Goal: Task Accomplishment & Management: Manage account settings

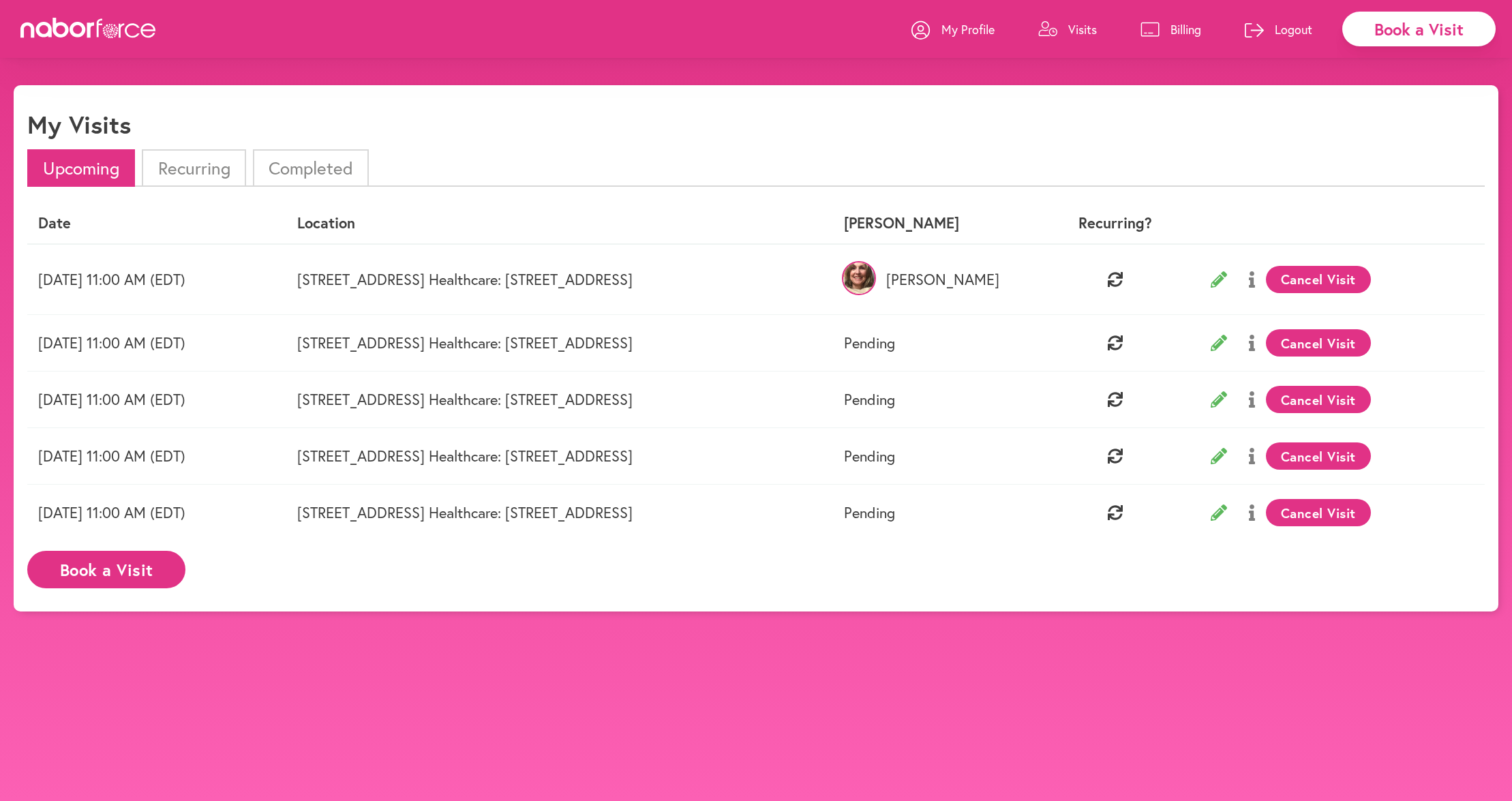
click at [1175, 35] on p "Billing" at bounding box center [1185, 29] width 31 height 16
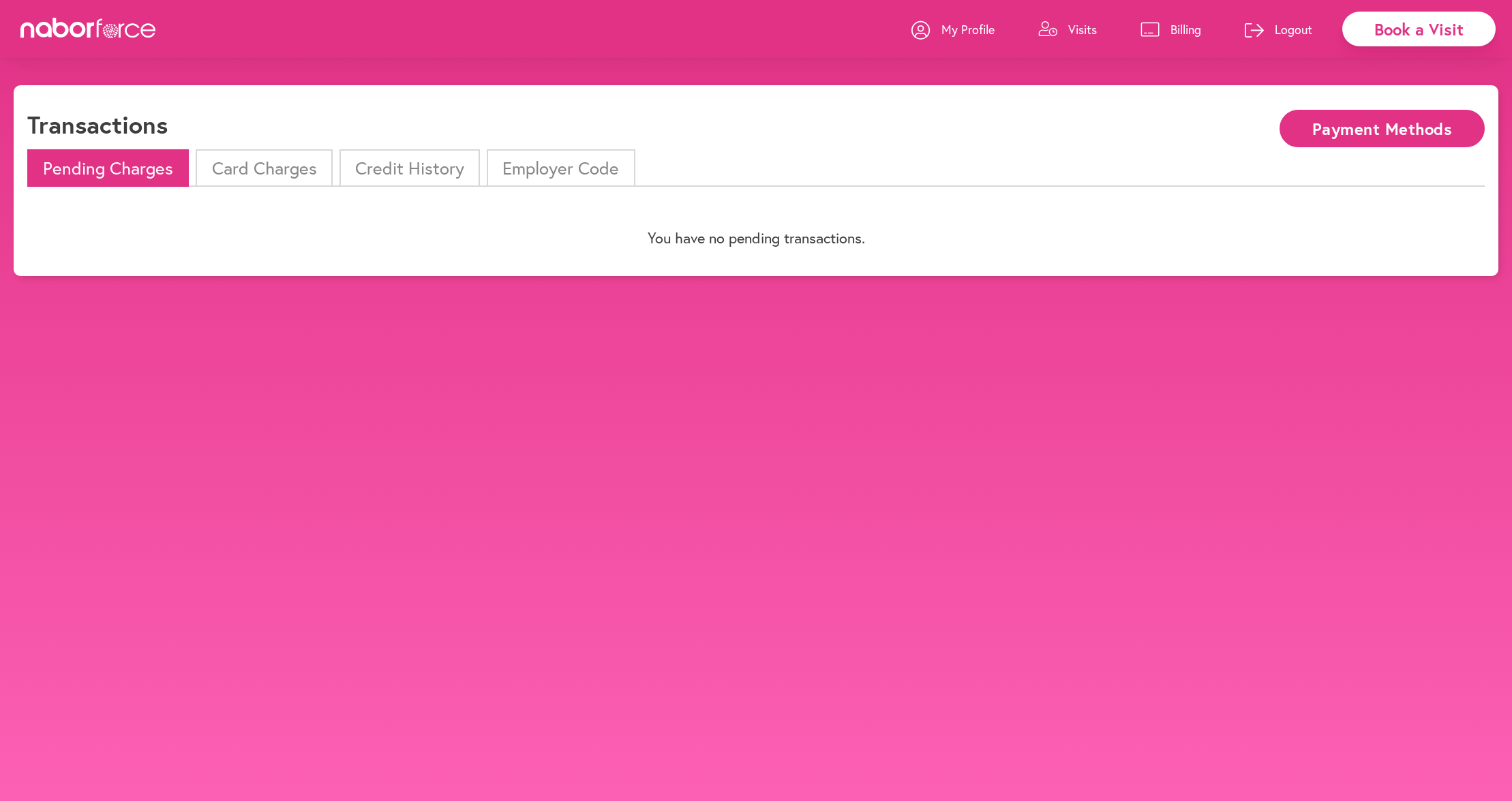
click at [292, 168] on li "Card Charges" at bounding box center [263, 169] width 137 height 38
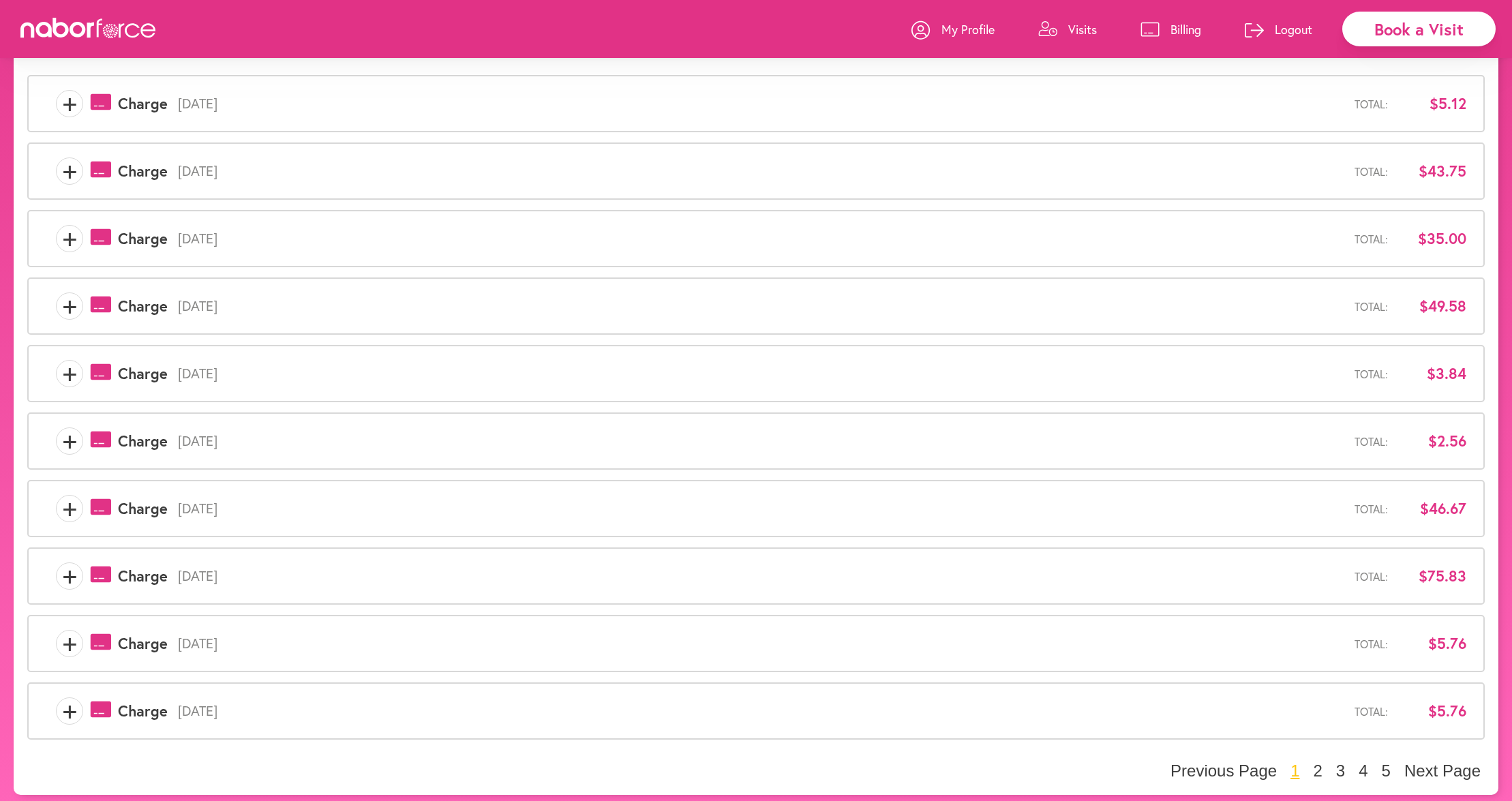
scroll to position [173, 0]
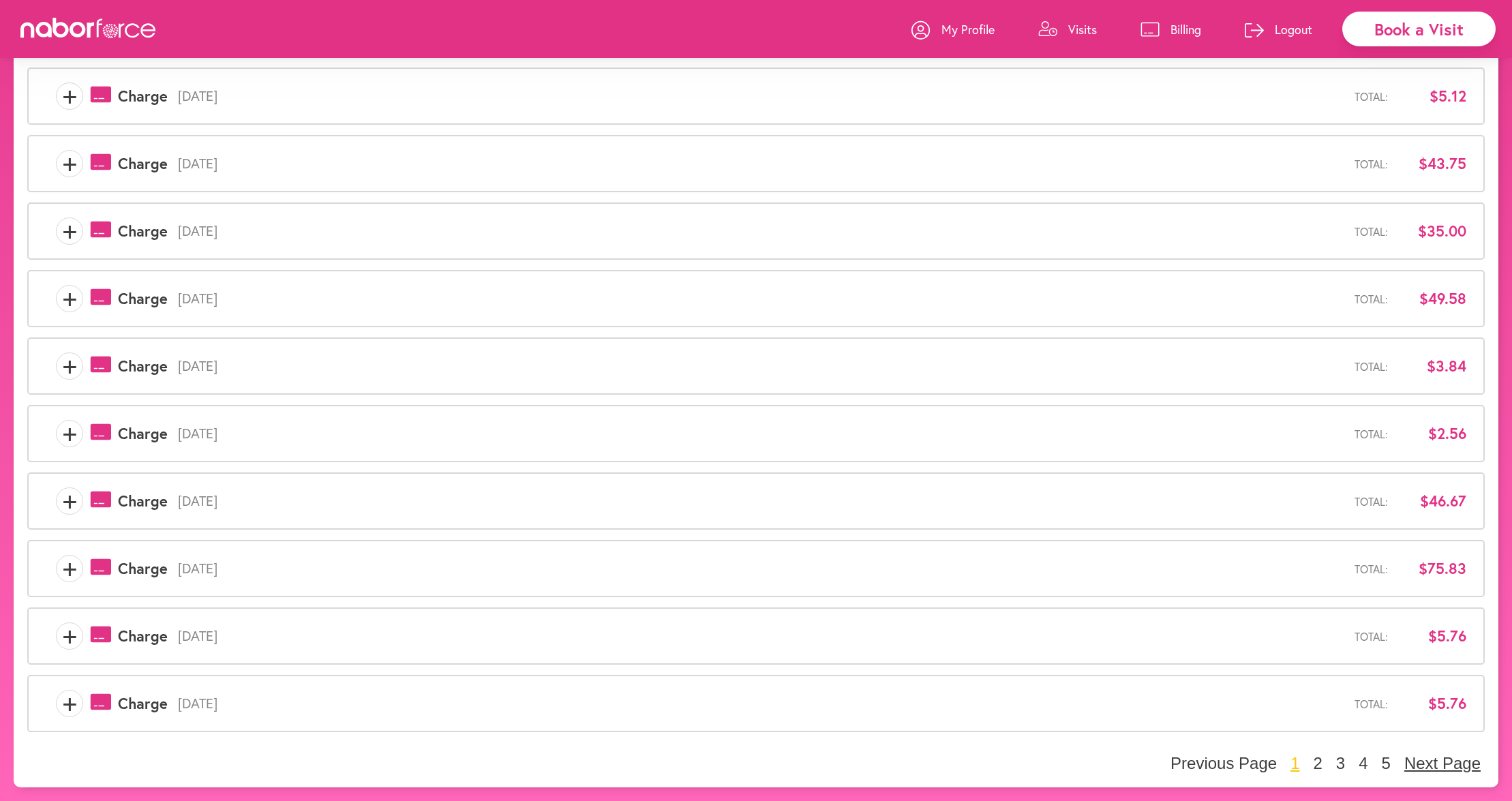
drag, startPoint x: 1432, startPoint y: 761, endPoint x: 1424, endPoint y: 760, distance: 8.1
click at [1432, 761] on button "Next Page" at bounding box center [1442, 763] width 85 height 21
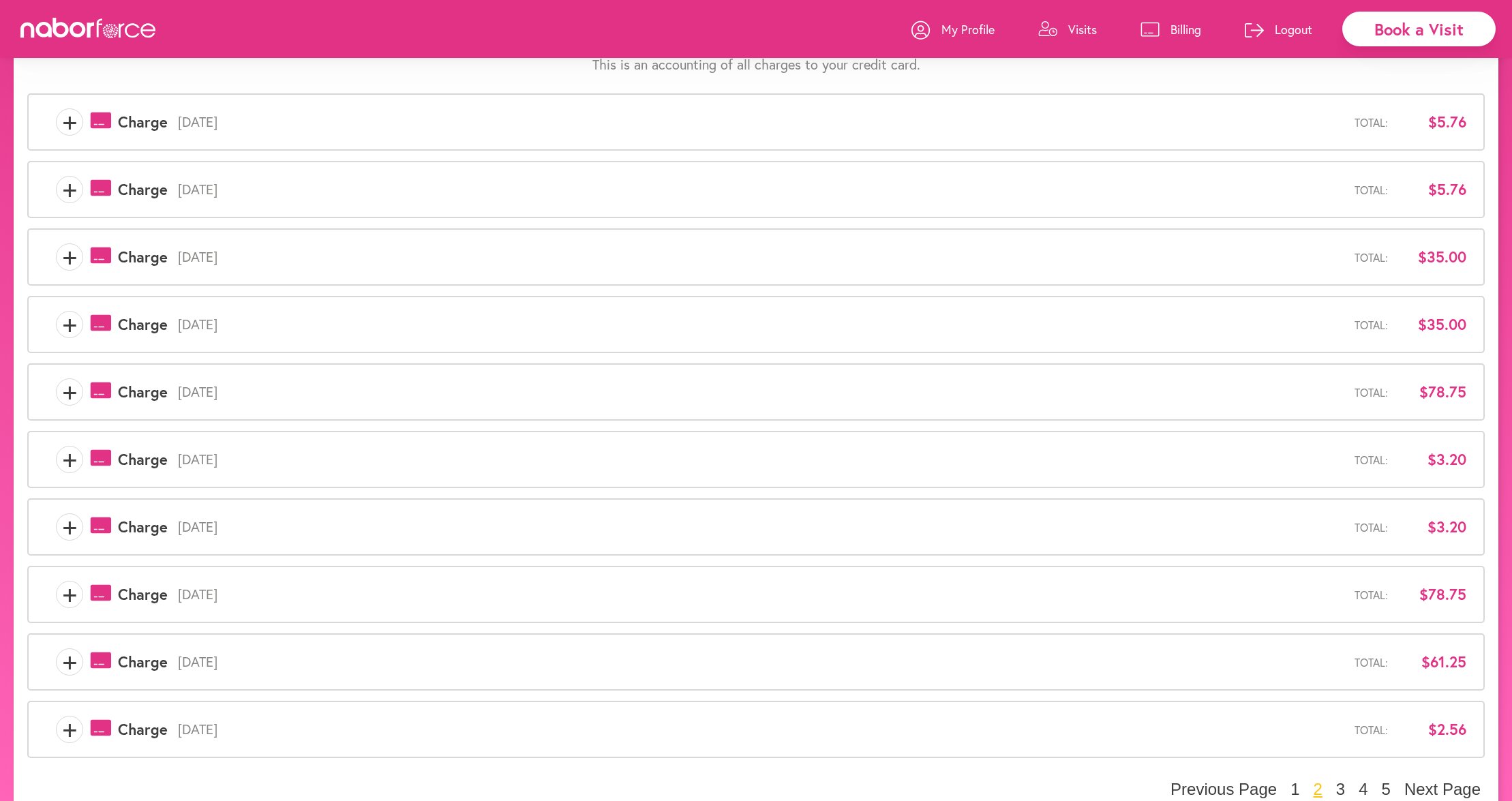
scroll to position [150, 0]
click at [1452, 781] on button "Next Page" at bounding box center [1442, 786] width 85 height 21
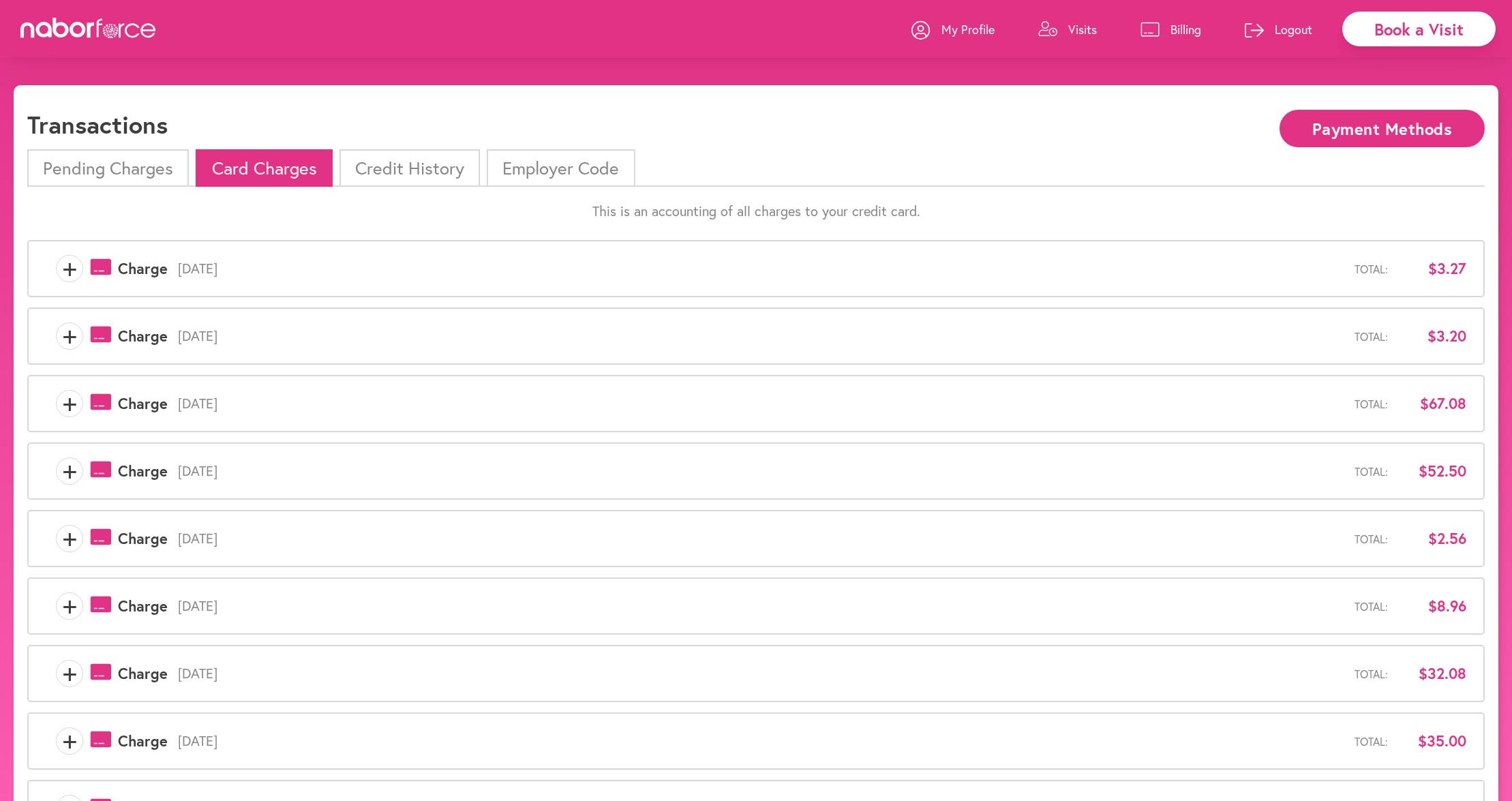
click at [1186, 33] on p "Billing" at bounding box center [1185, 29] width 31 height 16
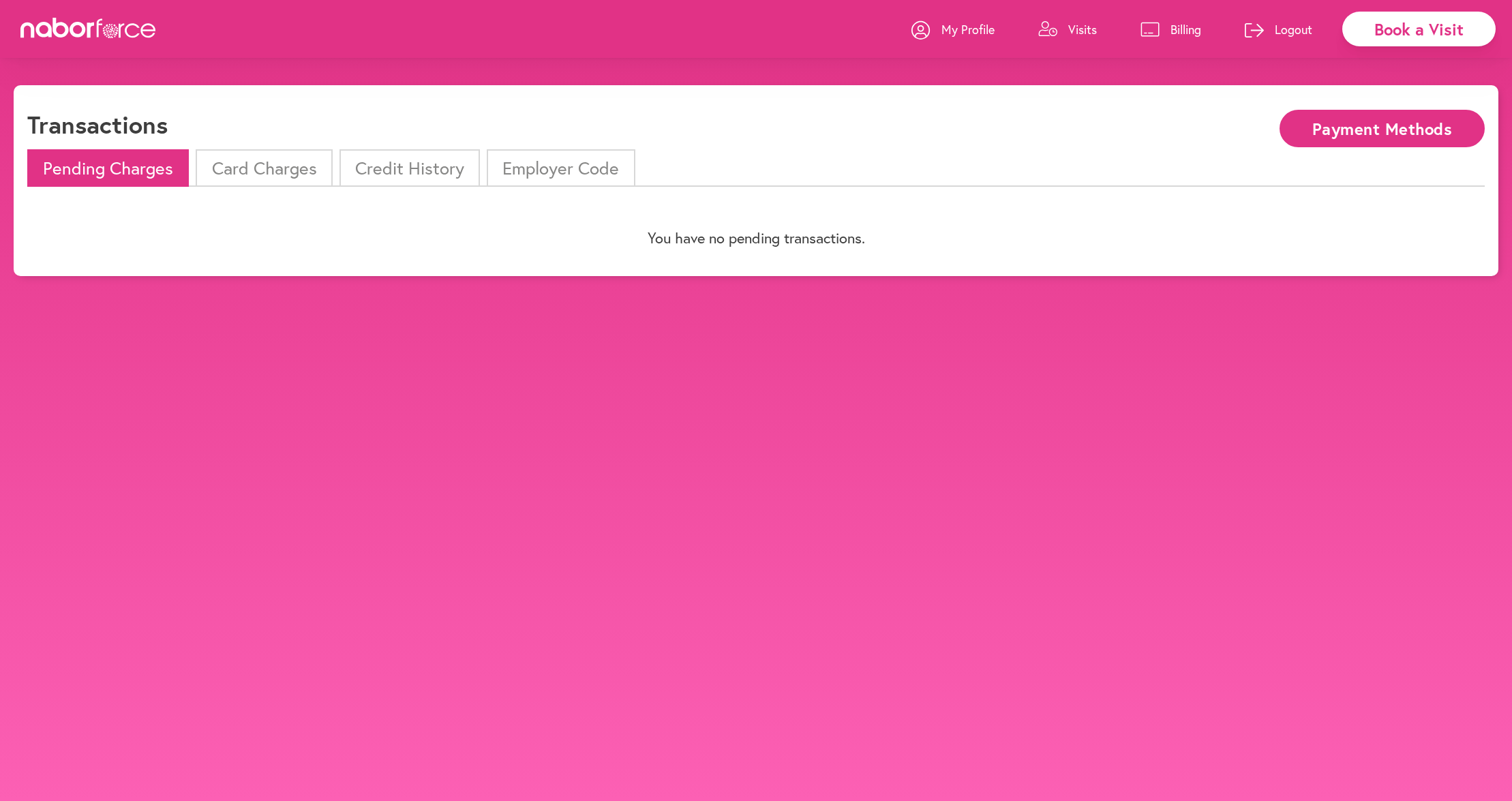
click at [218, 166] on li "Card Charges" at bounding box center [263, 169] width 137 height 38
